Goal: Download file/media

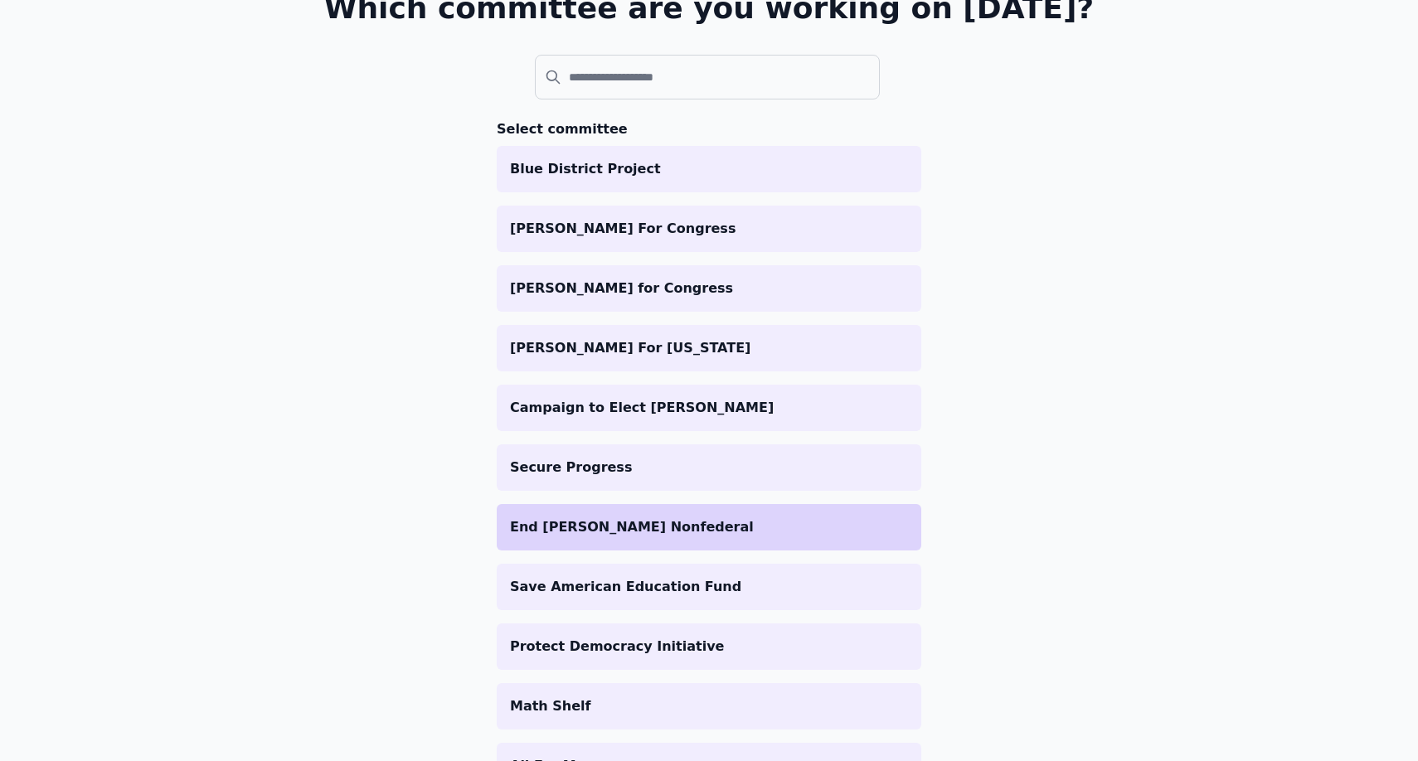
scroll to position [143, 0]
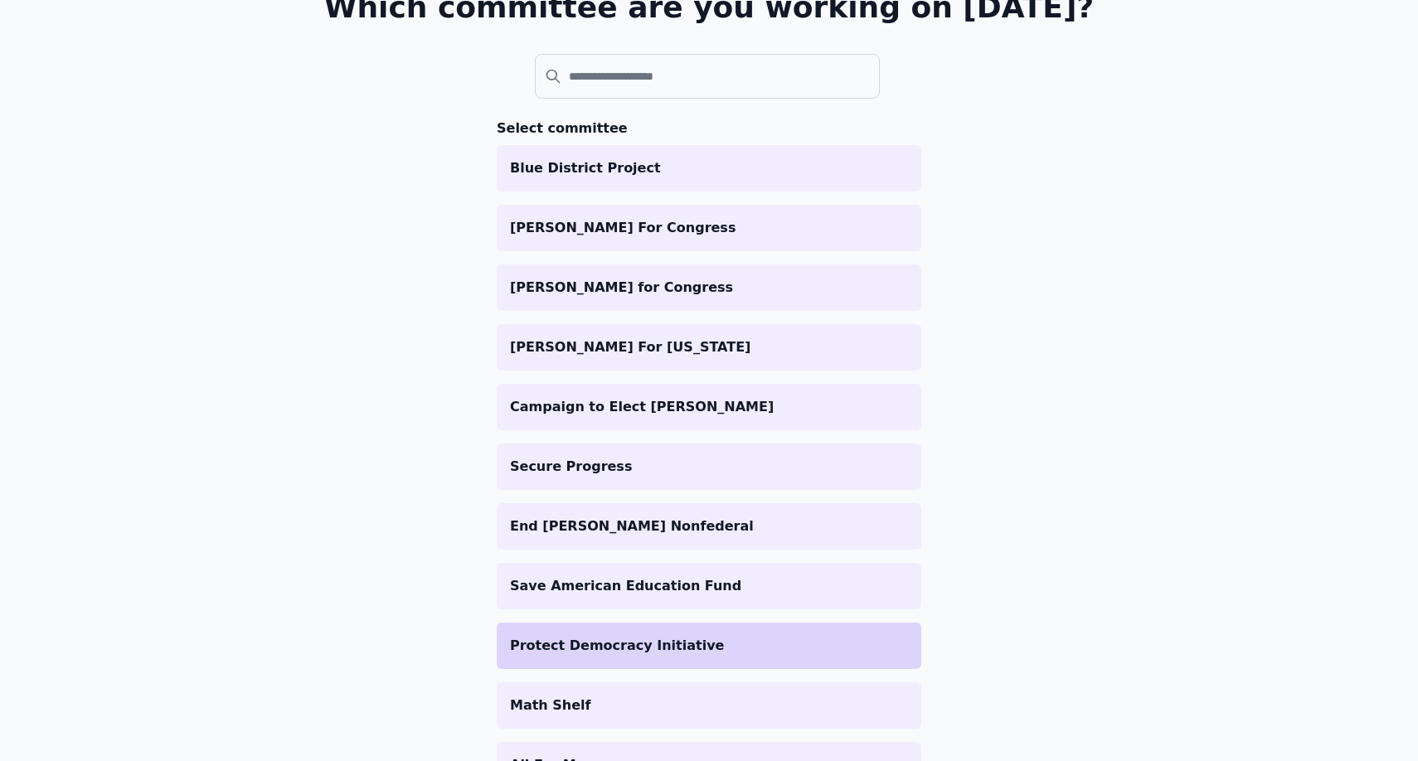
click at [639, 639] on p "Protect Democracy Initiative" at bounding box center [709, 646] width 398 height 20
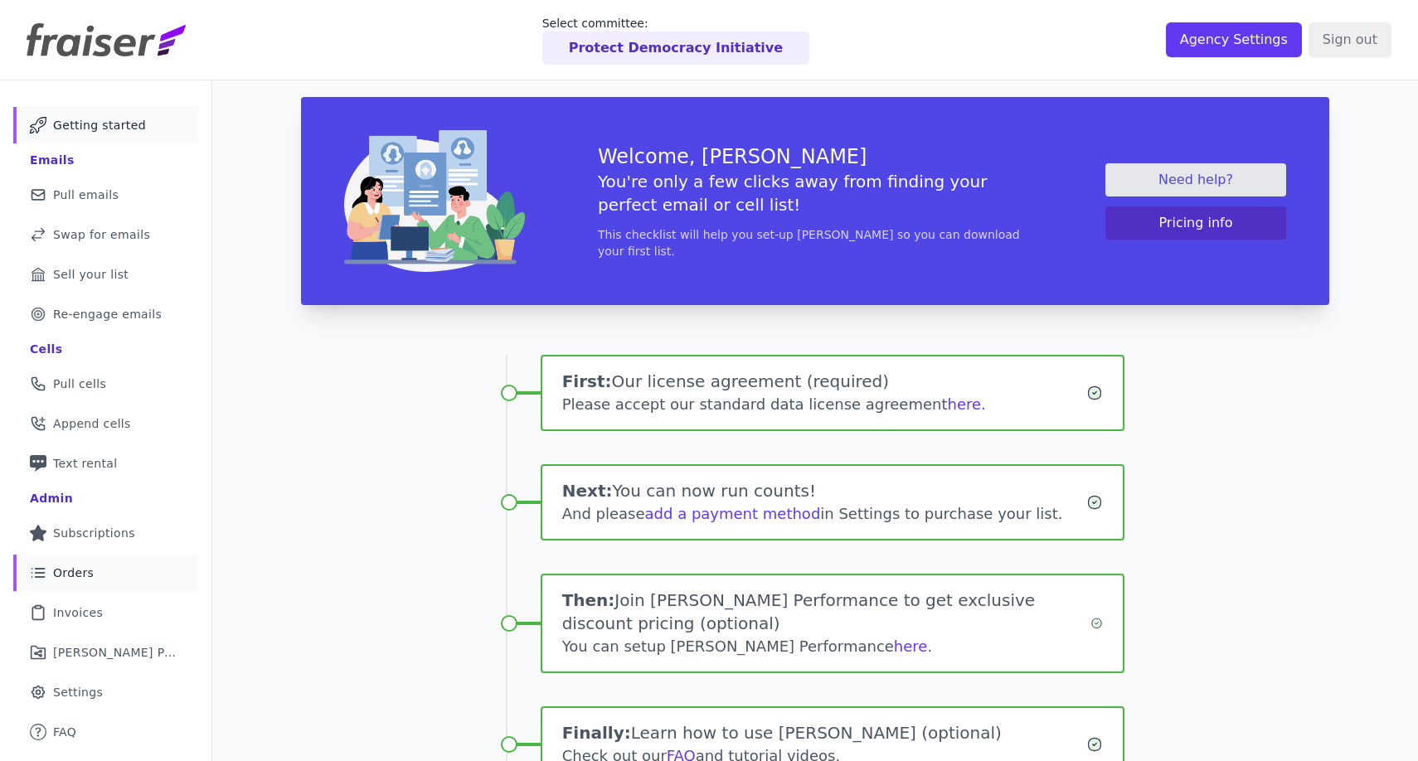
click at [97, 570] on link "List Icon Outline of bulleted list Orders" at bounding box center [105, 573] width 185 height 36
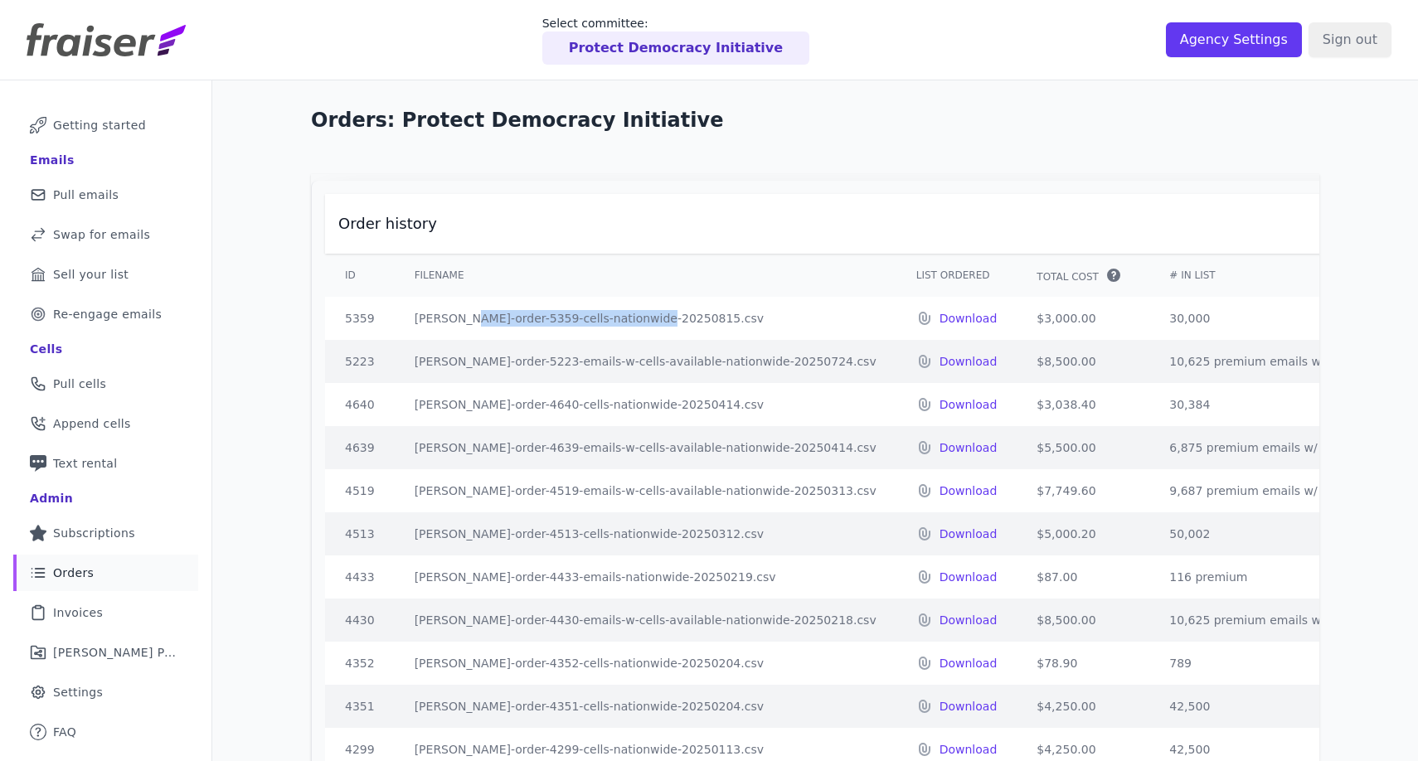
drag, startPoint x: 588, startPoint y: 323, endPoint x: 686, endPoint y: 304, distance: 99.7
click at [686, 304] on td "fraiser-order-5359-cells-nationwide-20250815.csv" at bounding box center [646, 318] width 502 height 43
click at [674, 317] on td "fraiser-order-5359-cells-nationwide-20250815.csv" at bounding box center [646, 318] width 502 height 43
